Goal: Transaction & Acquisition: Obtain resource

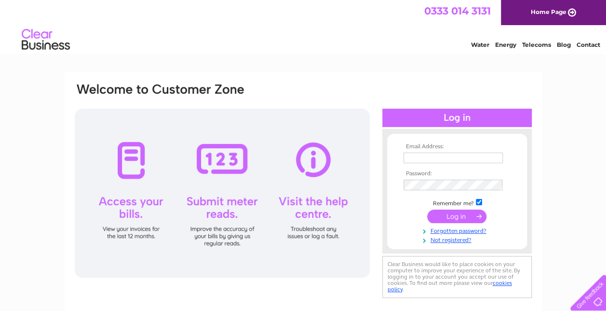
type input "englandpharmacy@outlook.com"
click at [460, 215] on input "submit" at bounding box center [456, 216] width 59 height 14
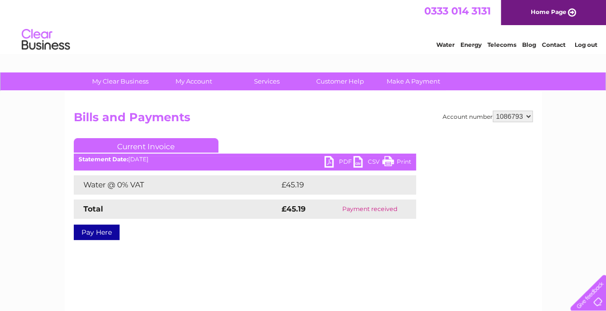
click at [144, 144] on link "Current Invoice" at bounding box center [146, 145] width 145 height 14
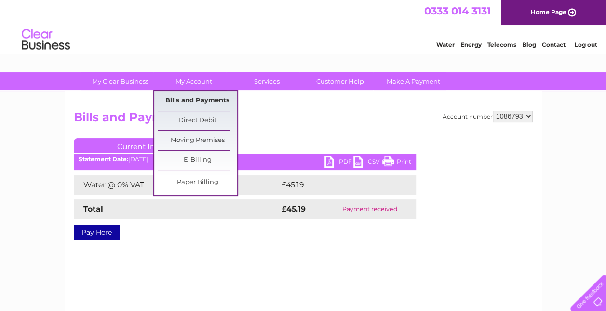
click at [198, 99] on link "Bills and Payments" at bounding box center [198, 100] width 80 height 19
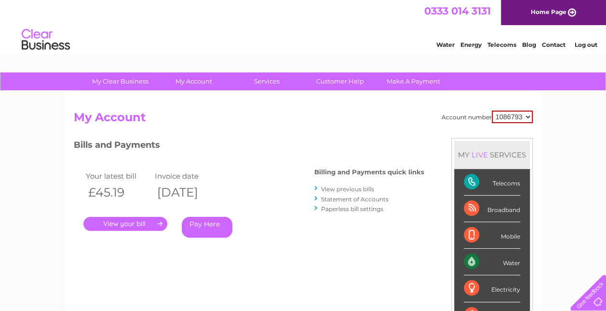
click at [157, 226] on link "." at bounding box center [125, 224] width 84 height 14
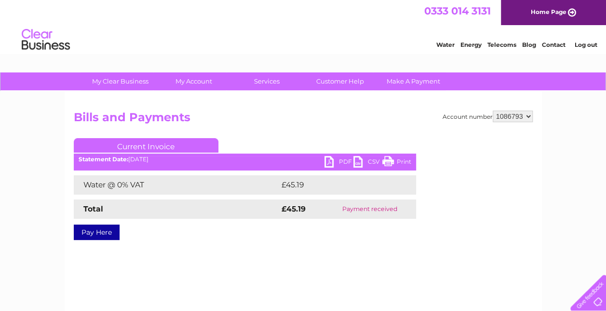
click at [344, 162] on link "PDF" at bounding box center [339, 163] width 29 height 14
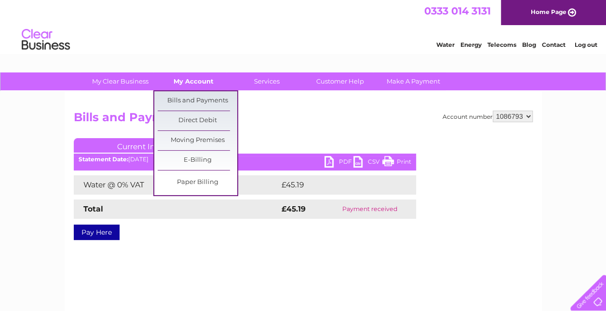
click at [202, 78] on link "My Account" at bounding box center [194, 81] width 80 height 18
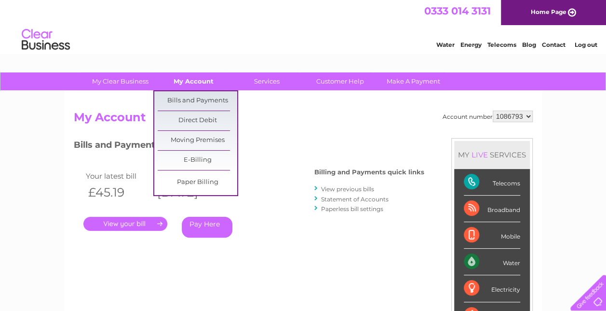
click at [196, 79] on link "My Account" at bounding box center [194, 81] width 80 height 18
click at [201, 103] on link "Bills and Payments" at bounding box center [198, 100] width 80 height 19
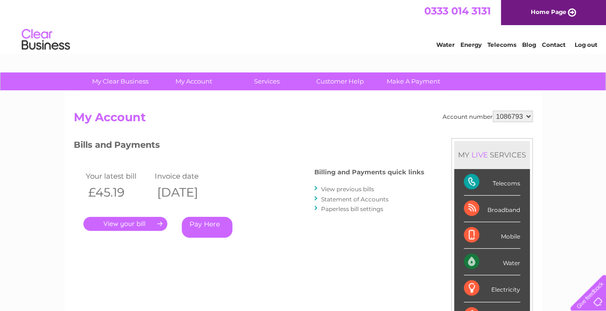
click at [345, 188] on link "View previous bills" at bounding box center [347, 188] width 53 height 7
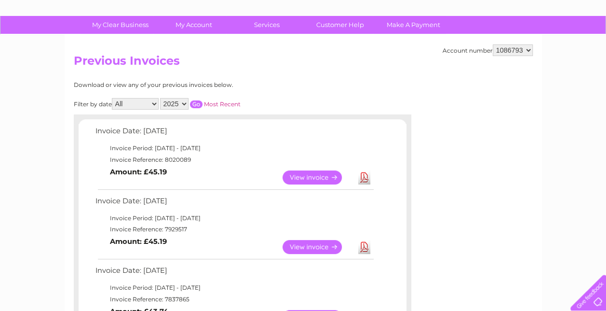
scroll to position [65, 0]
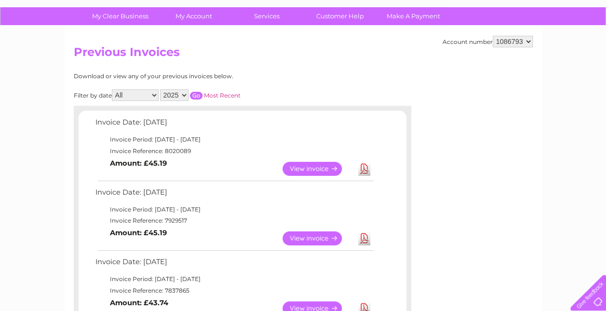
click at [311, 236] on link "View" at bounding box center [318, 238] width 71 height 14
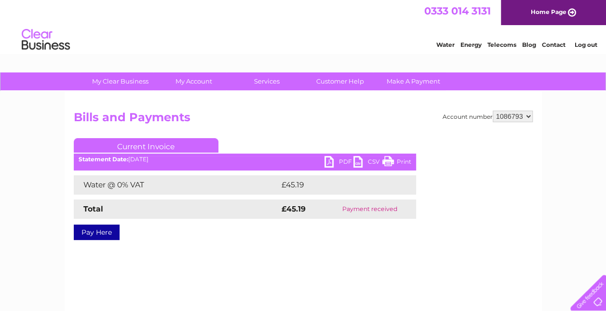
click at [335, 161] on link "PDF" at bounding box center [339, 163] width 29 height 14
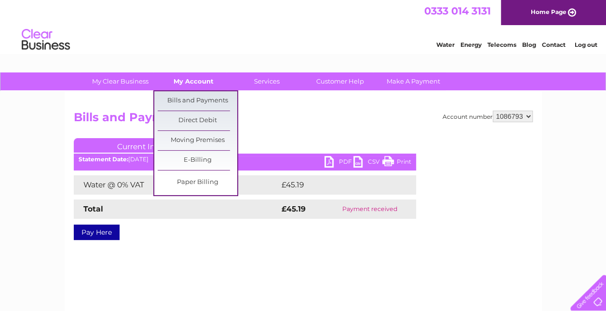
click at [191, 79] on link "My Account" at bounding box center [194, 81] width 80 height 18
click at [197, 97] on link "Bills and Payments" at bounding box center [198, 100] width 80 height 19
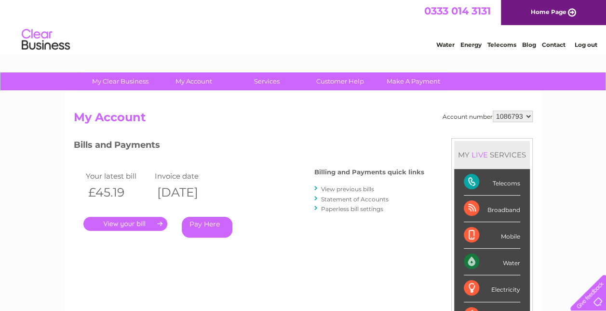
click at [343, 190] on link "View previous bills" at bounding box center [347, 188] width 53 height 7
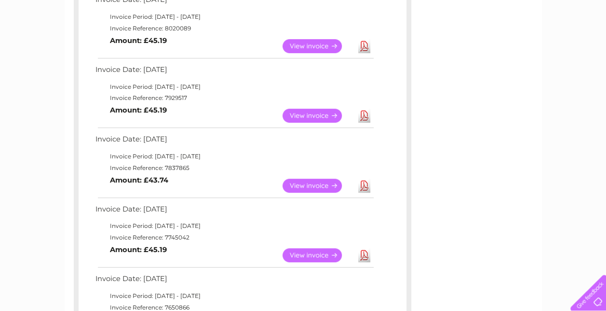
scroll to position [188, 0]
click at [306, 180] on link "View" at bounding box center [318, 185] width 71 height 14
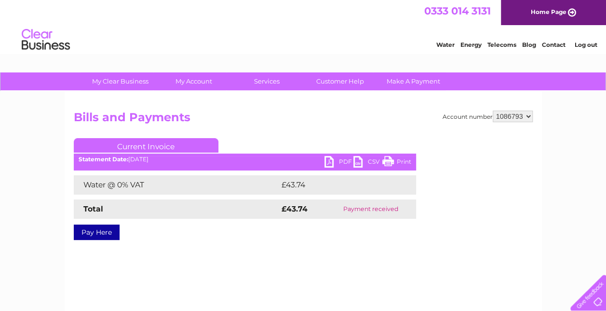
click at [348, 154] on ul "Current Invoice" at bounding box center [245, 147] width 343 height 18
click at [342, 159] on link "PDF" at bounding box center [339, 163] width 29 height 14
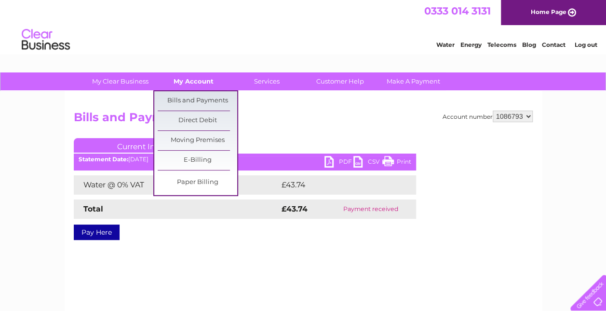
click at [196, 82] on link "My Account" at bounding box center [194, 81] width 80 height 18
click at [200, 100] on link "Bills and Payments" at bounding box center [198, 100] width 80 height 19
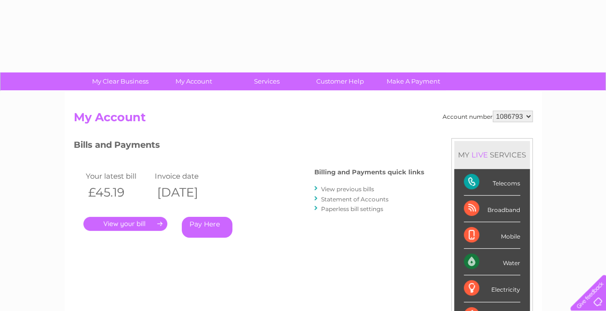
click at [339, 187] on link "View previous bills" at bounding box center [347, 188] width 53 height 7
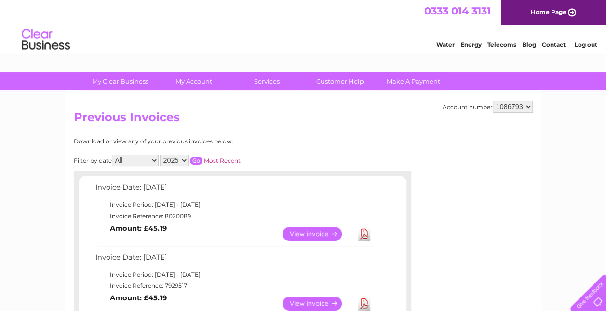
click at [302, 302] on link "View" at bounding box center [318, 303] width 71 height 14
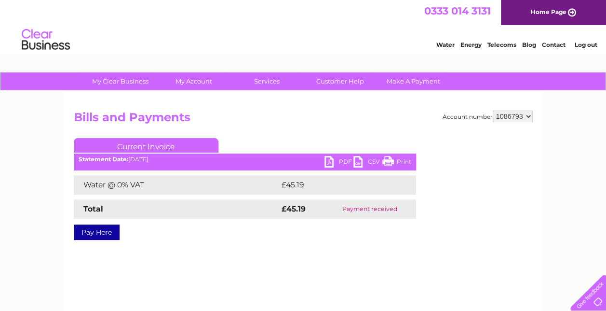
click at [337, 159] on link "PDF" at bounding box center [339, 163] width 29 height 14
